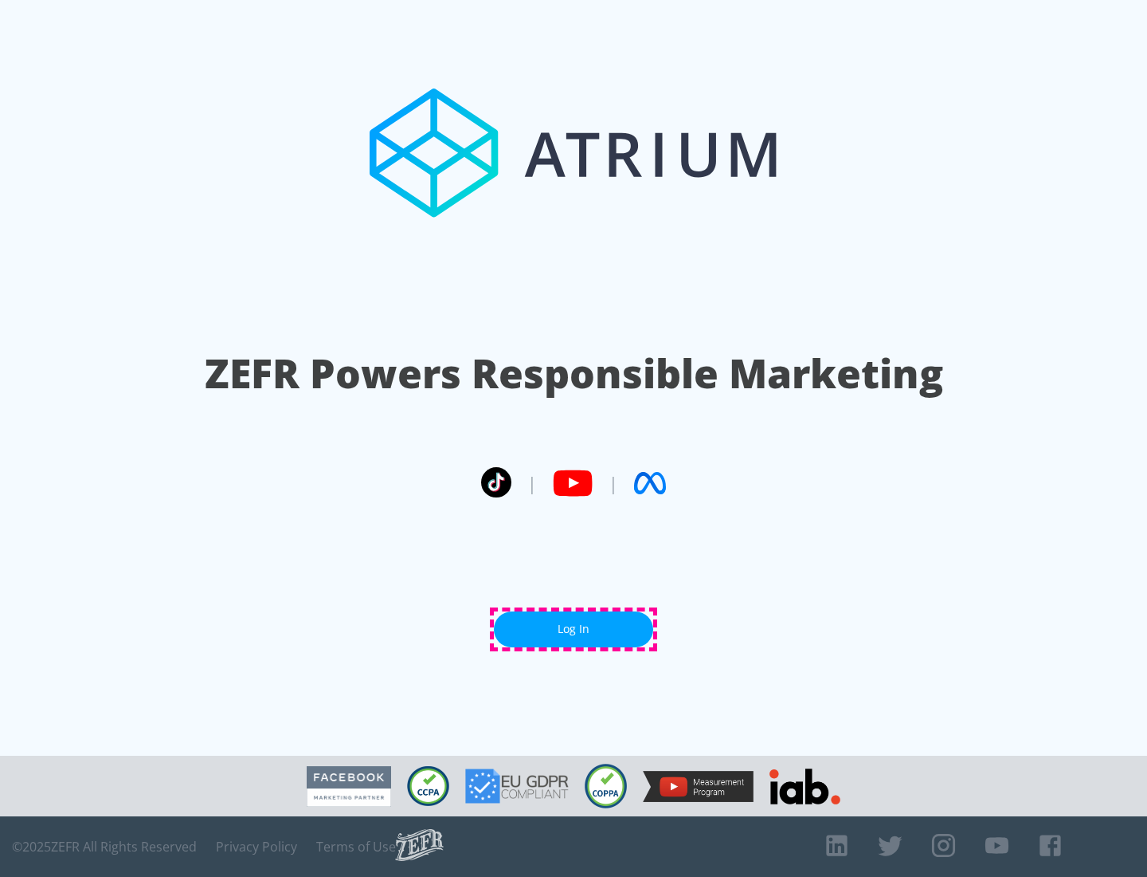
click at [574, 629] on link "Log In" at bounding box center [573, 629] width 159 height 36
